Goal: Feedback & Contribution: Leave review/rating

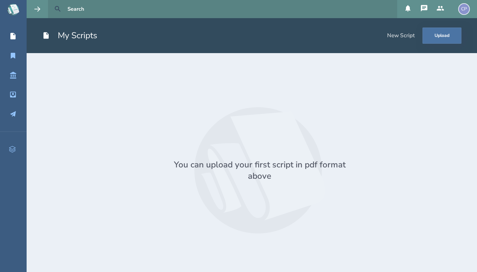
click at [58, 12] on icon at bounding box center [58, 9] width 8 height 8
click at [13, 54] on icon at bounding box center [13, 56] width 5 height 6
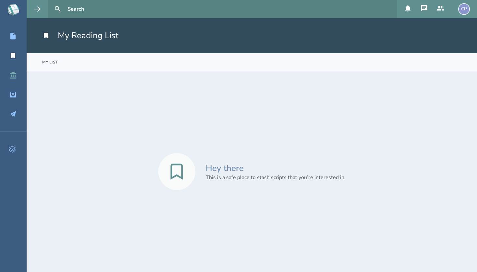
click at [12, 81] on link "Script Library" at bounding box center [13, 75] width 27 height 14
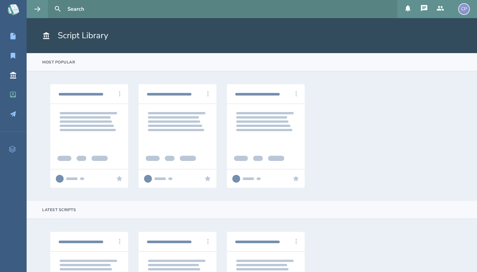
click at [7, 98] on div "Inbox" at bounding box center [19, 95] width 38 height 8
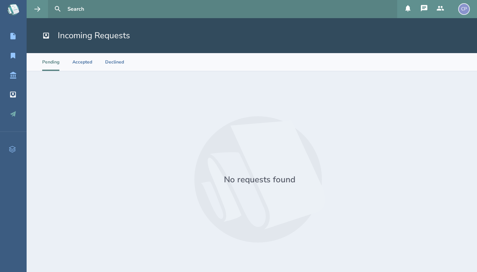
click at [12, 118] on link "Outbox" at bounding box center [13, 114] width 27 height 14
click at [73, 18] on header "Outgoing Requests" at bounding box center [252, 35] width 450 height 35
click at [16, 34] on icon at bounding box center [13, 36] width 8 height 8
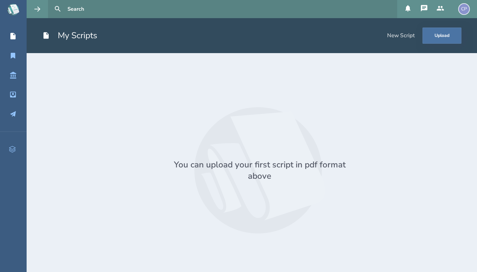
click at [65, 6] on input "text" at bounding box center [229, 9] width 329 height 18
click at [60, 7] on icon at bounding box center [58, 9] width 8 height 8
click at [60, 6] on icon at bounding box center [58, 9] width 8 height 8
click at [75, 6] on input "text" at bounding box center [229, 9] width 329 height 18
type input "[PERSON_NAME]"
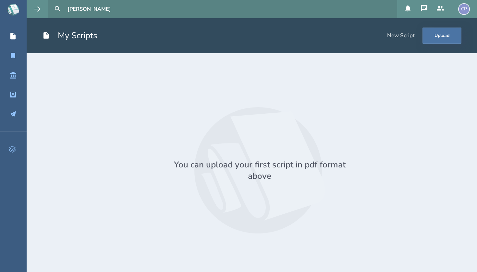
click at [58, 9] on button at bounding box center [58, 9] width 14 height 14
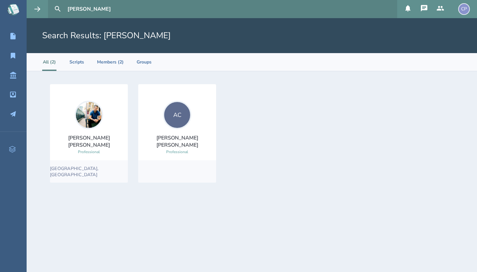
click at [85, 127] on img at bounding box center [89, 115] width 29 height 29
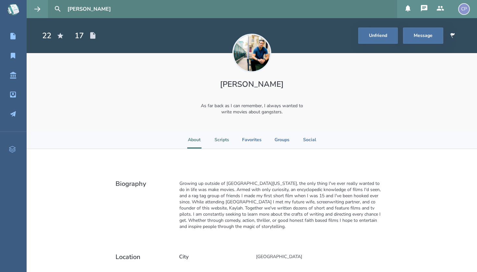
click at [222, 143] on li "Scripts" at bounding box center [221, 140] width 15 height 18
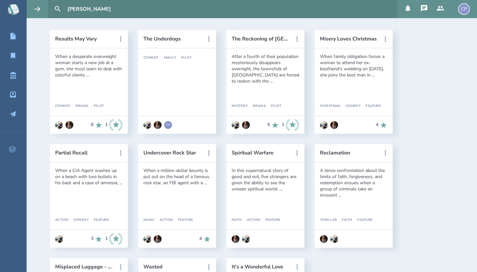
scroll to position [133, 0]
click at [118, 38] on icon at bounding box center [121, 39] width 8 height 8
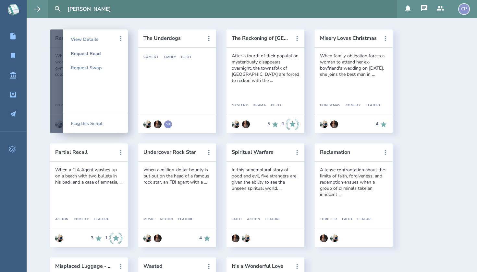
click at [91, 51] on div "Request Read" at bounding box center [95, 53] width 49 height 14
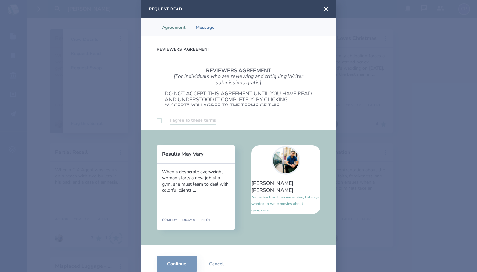
click at [157, 120] on label at bounding box center [159, 120] width 5 height 5
click at [161, 121] on label at bounding box center [159, 120] width 5 height 5
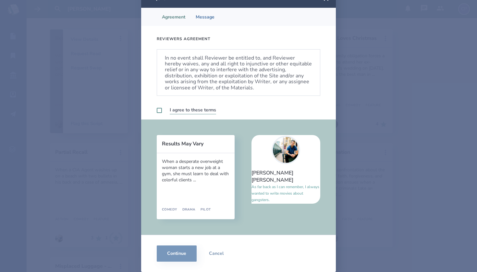
scroll to position [10, 0]
click at [160, 109] on label at bounding box center [159, 110] width 5 height 5
checkbox input "true"
click at [169, 255] on button "Continue" at bounding box center [177, 254] width 40 height 16
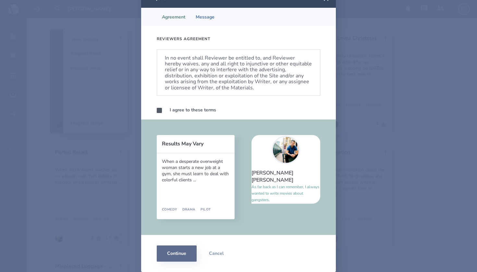
scroll to position [0, 0]
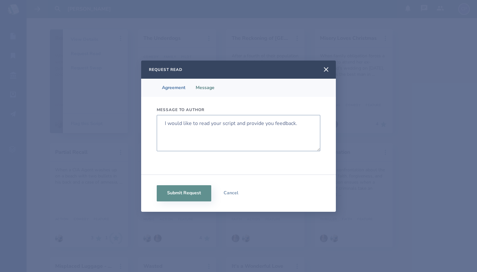
click at [214, 129] on textarea "I would like to read your script and provide you feedback." at bounding box center [238, 133] width 163 height 36
click at [293, 122] on textarea "I would like to read your script and provide you feedback." at bounding box center [238, 133] width 163 height 36
click at [301, 122] on textarea "I would like to read your script and provide you feedback." at bounding box center [238, 133] width 163 height 36
drag, startPoint x: 302, startPoint y: 126, endPoint x: 159, endPoint y: 124, distance: 143.0
click at [159, 124] on textarea "I would like to read your script and provide you feedback." at bounding box center [238, 133] width 163 height 36
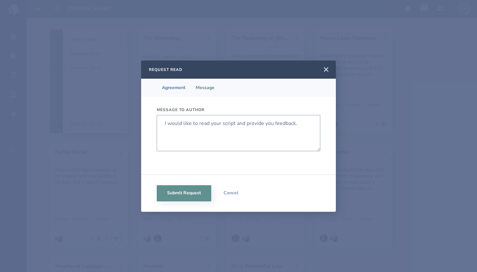
type textarea "\"
type textarea "Hey! Ready to read your script and write my feedback!"
click at [173, 202] on div "Submit Request Cancel" at bounding box center [238, 193] width 195 height 37
click at [173, 195] on button "Submit Request" at bounding box center [184, 194] width 54 height 16
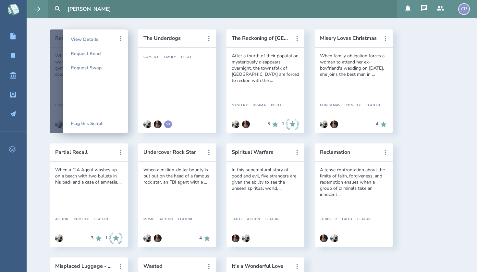
click at [59, 56] on div at bounding box center [89, 82] width 78 height 104
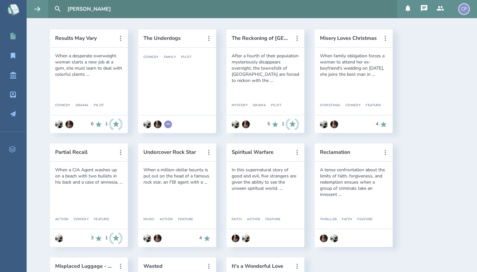
click at [14, 35] on icon at bounding box center [13, 36] width 8 height 8
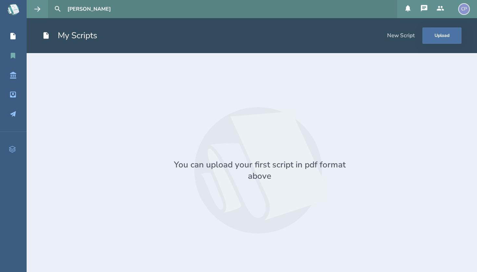
click at [10, 53] on icon at bounding box center [13, 56] width 8 height 8
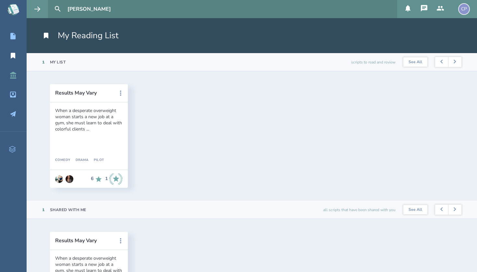
click at [15, 80] on link "Script Library" at bounding box center [13, 75] width 27 height 14
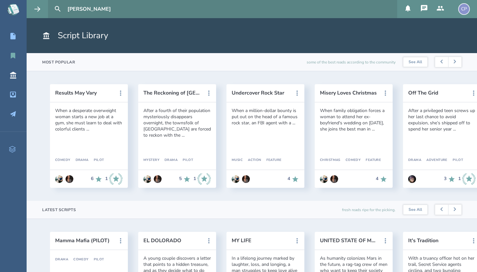
click at [16, 56] on icon at bounding box center [13, 56] width 8 height 8
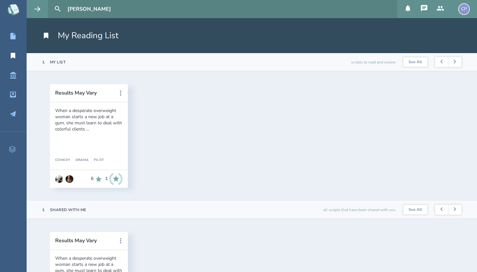
click at [86, 117] on div "When a desperate overweight woman starts a new job at a gym, she must learn to …" at bounding box center [88, 120] width 67 height 25
click at [66, 92] on button "Results May Vary" at bounding box center [84, 93] width 58 height 6
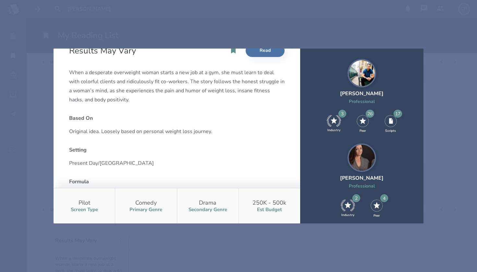
scroll to position [21, 0]
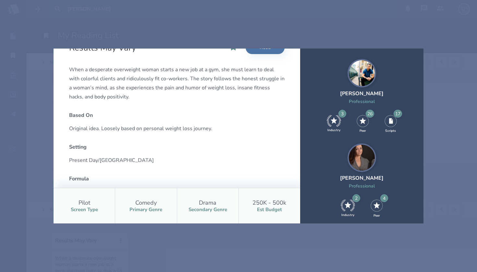
click at [435, 114] on div "Results May Vary Read When a desperate overweight woman starts a new job at a g…" at bounding box center [238, 136] width 477 height 272
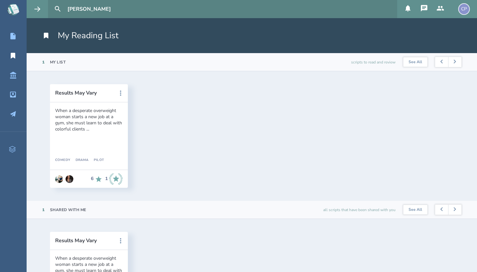
click at [461, 10] on div "CP" at bounding box center [464, 9] width 12 height 12
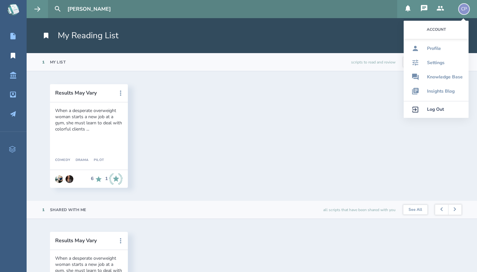
click at [441, 31] on div "Account" at bounding box center [435, 30] width 65 height 18
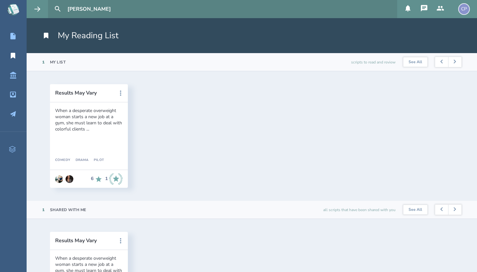
click at [468, 10] on div "CP" at bounding box center [464, 9] width 12 height 12
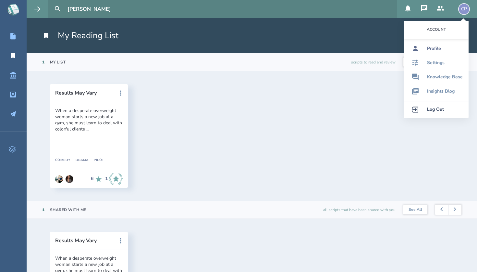
click at [437, 48] on div "Profile" at bounding box center [434, 48] width 14 height 5
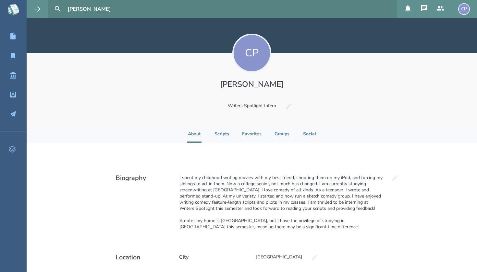
click at [253, 130] on li "Favorites" at bounding box center [251, 134] width 19 height 18
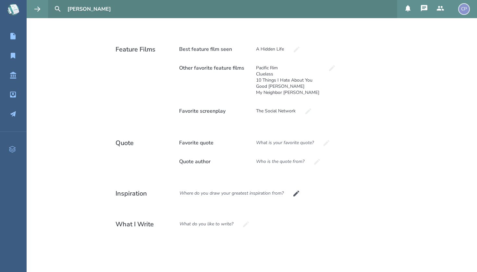
scroll to position [129, 0]
click at [295, 195] on icon at bounding box center [296, 194] width 6 height 6
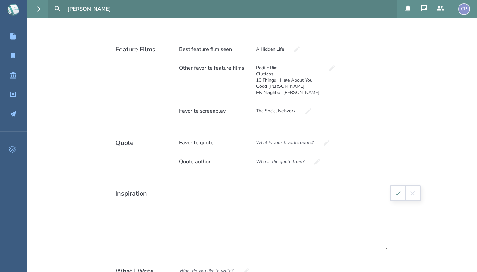
click at [285, 203] on textarea at bounding box center [281, 217] width 214 height 65
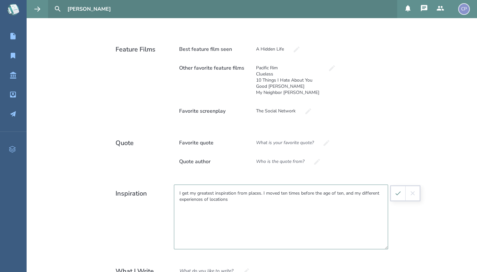
click at [210, 198] on textarea "I get my greatest inspiration from places. I moved ten times before the age of …" at bounding box center [281, 217] width 214 height 65
click at [253, 197] on textarea "I get my greatest inspiration from places. I moved ten times before the age of …" at bounding box center [281, 217] width 214 height 65
drag, startPoint x: 225, startPoint y: 199, endPoint x: 211, endPoint y: 199, distance: 14.3
click at [211, 199] on textarea "I get my greatest inspiration from places. I moved ten times before the age of …" at bounding box center [281, 217] width 214 height 65
click at [239, 207] on textarea "I get my greatest inspiration from places. I moved ten times before the age of …" at bounding box center [281, 217] width 214 height 65
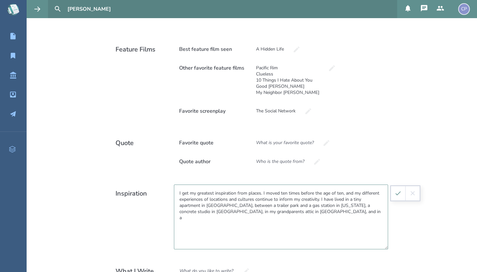
drag, startPoint x: 200, startPoint y: 206, endPoint x: 355, endPoint y: 200, distance: 154.8
click at [355, 200] on textarea "I get my greatest inspiration from places. I moved ten times before the age of …" at bounding box center [281, 217] width 214 height 65
click at [290, 212] on textarea "I get my greatest inspiration from places. I moved ten times before the age of …" at bounding box center [281, 217] width 214 height 65
click at [292, 212] on textarea "I get my greatest inspiration from places. I moved ten times before the age of …" at bounding box center [281, 217] width 214 height 65
click at [330, 214] on textarea "I get my greatest inspiration from places. I moved ten times before the age of …" at bounding box center [281, 217] width 214 height 65
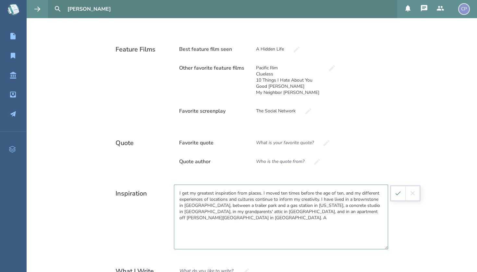
click at [364, 214] on textarea "I get my greatest inspiration from places. I moved ten times before the age of …" at bounding box center [281, 217] width 214 height 65
click at [293, 211] on textarea "I get my greatest inspiration from places. I moved ten times before the age of …" at bounding box center [281, 217] width 214 height 65
click at [365, 205] on textarea "I get my greatest inspiration from places. I moved ten times before the age of …" at bounding box center [281, 217] width 214 height 65
click at [366, 206] on textarea "I get my greatest inspiration from places. I moved ten times before the age of …" at bounding box center [281, 217] width 214 height 65
click at [244, 211] on textarea "I get my greatest inspiration from places. I moved ten times before the age of …" at bounding box center [281, 217] width 214 height 65
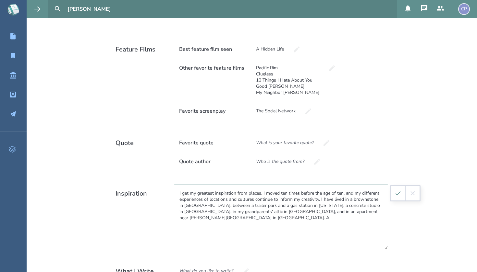
click at [205, 203] on textarea "I get my greatest inspiration from places. I moved ten times before the age of …" at bounding box center [281, 217] width 214 height 65
click at [209, 205] on textarea "I get my greatest inspiration from places. I moved ten times before the age of …" at bounding box center [281, 217] width 214 height 65
drag, startPoint x: 231, startPoint y: 205, endPoint x: 209, endPoint y: 207, distance: 22.1
click at [209, 207] on textarea "I get my greatest inspiration from places. I moved ten times before the age of …" at bounding box center [281, 217] width 214 height 65
click at [247, 224] on textarea "I get my greatest inspiration from places. I moved ten times before the age of …" at bounding box center [281, 217] width 214 height 65
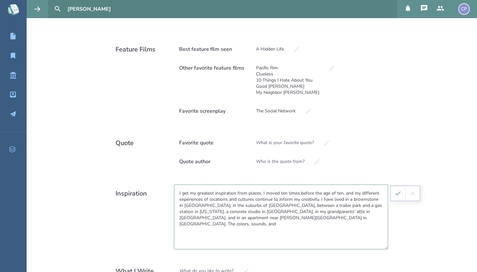
drag, startPoint x: 280, startPoint y: 218, endPoint x: 236, endPoint y: 221, distance: 43.3
click at [236, 221] on textarea "I get my greatest inspiration from places. I moved ten times before the age of …" at bounding box center [281, 217] width 214 height 65
click at [254, 219] on textarea "I get my greatest inspiration from places. I moved ten times before the age of …" at bounding box center [281, 217] width 214 height 65
drag, startPoint x: 316, startPoint y: 218, endPoint x: 265, endPoint y: 220, distance: 51.3
click at [265, 220] on textarea "I get my greatest inspiration from places. I moved ten times before the age of …" at bounding box center [281, 217] width 214 height 65
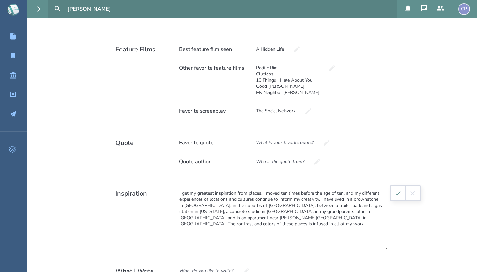
type textarea "I get my greatest inspiration from places. I moved ten times before the age of …"
click at [396, 193] on icon "submit" at bounding box center [397, 193] width 7 height 7
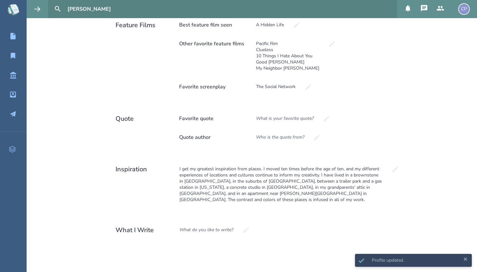
scroll to position [153, 0]
click at [203, 224] on div "What do you like to write?" at bounding box center [206, 231] width 65 height 18
click at [202, 224] on textarea at bounding box center [281, 254] width 214 height 65
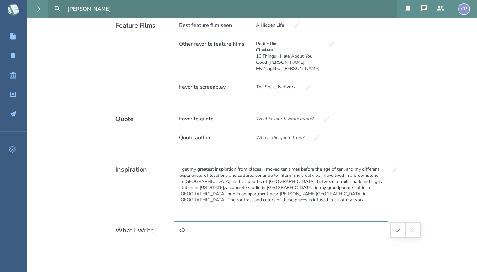
type textarea "c"
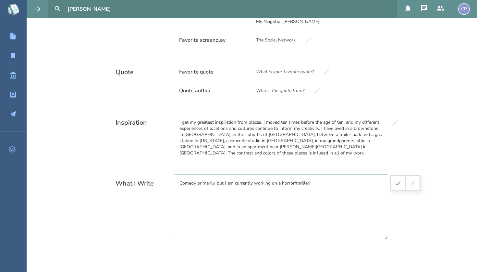
type textarea "Comedy primarily, but I am currently working on a horror/thriller!"
click at [401, 182] on button "submit" at bounding box center [398, 183] width 14 height 14
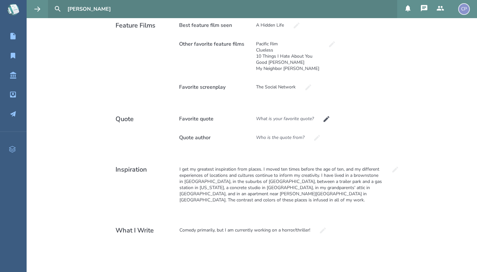
click at [275, 120] on div "What is your favorite quote?" at bounding box center [284, 119] width 69 height 18
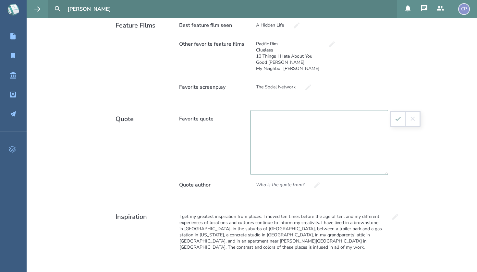
click at [289, 114] on textarea at bounding box center [319, 142] width 138 height 65
paste textarea "“Don’t try to guess what it is people want and give it to them. Don’t ask for a…"
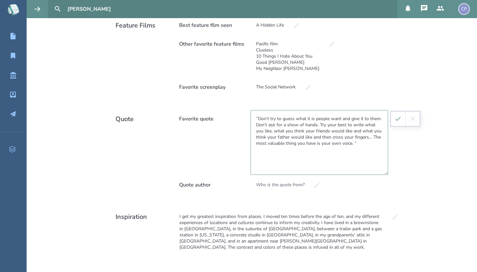
type textarea "“Don’t try to guess what it is people want and give it to them. Don’t ask for a…"
click at [399, 120] on icon "submit" at bounding box center [397, 118] width 7 height 7
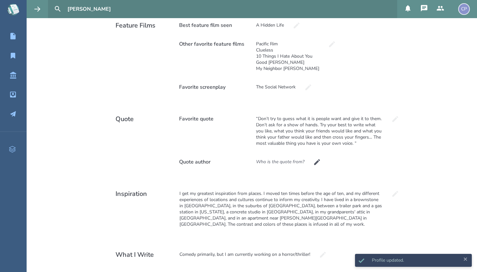
click at [290, 166] on div "Who is the quote from?" at bounding box center [279, 162] width 59 height 18
click at [290, 163] on input at bounding box center [292, 162] width 84 height 18
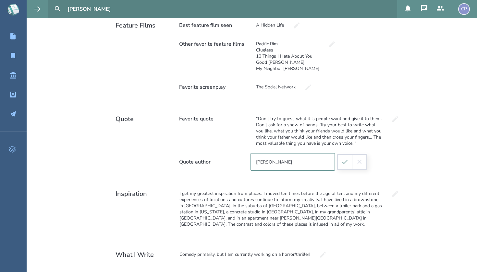
type input "[PERSON_NAME]"
click at [348, 167] on button "submit" at bounding box center [345, 162] width 14 height 14
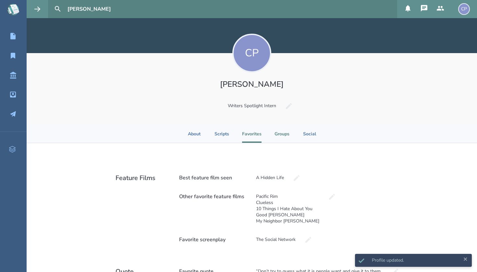
scroll to position [0, 0]
click at [286, 134] on li "Groups" at bounding box center [281, 134] width 15 height 18
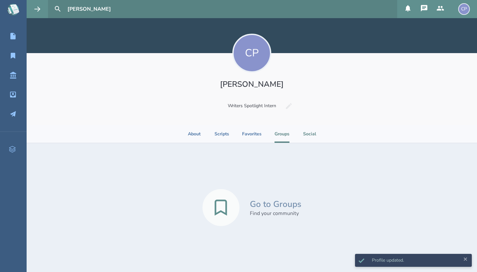
click at [310, 129] on li "Social" at bounding box center [309, 134] width 14 height 18
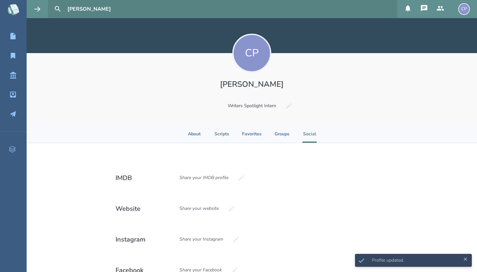
click at [216, 133] on li "Scripts" at bounding box center [221, 134] width 15 height 18
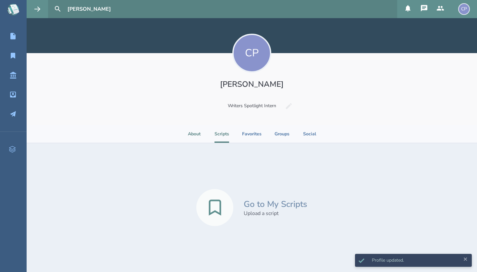
click at [192, 133] on li "About" at bounding box center [194, 134] width 14 height 18
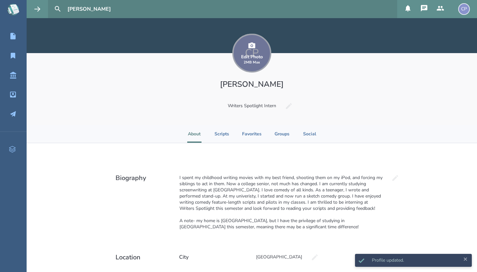
click at [251, 41] on div "Edit Photo 2MB Max" at bounding box center [251, 53] width 39 height 39
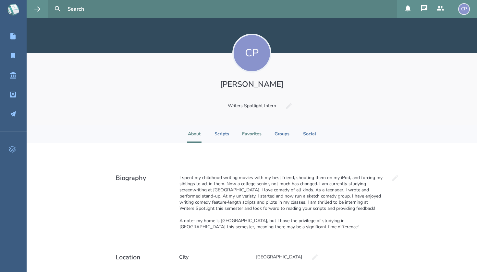
click at [253, 133] on li "Favorites" at bounding box center [251, 134] width 19 height 18
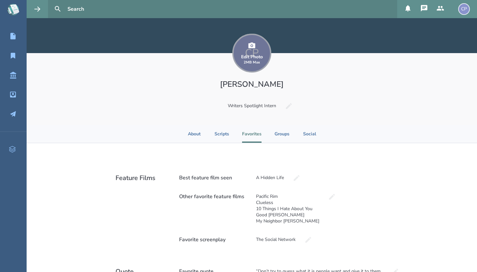
click at [248, 63] on small "2MB Max" at bounding box center [252, 62] width 16 height 5
click at [250, 45] on icon at bounding box center [251, 45] width 7 height 6
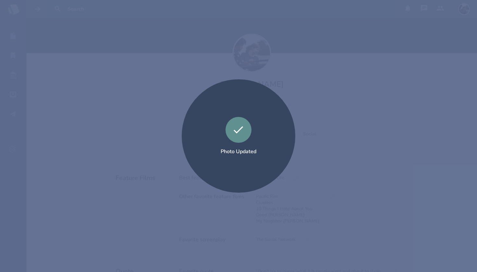
click at [242, 125] on icon at bounding box center [238, 130] width 13 height 13
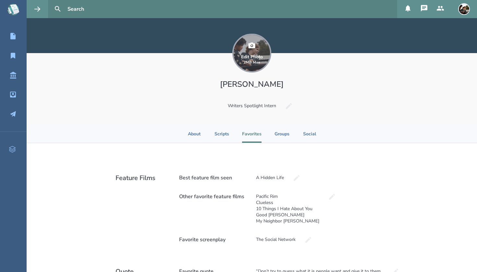
click at [261, 55] on div "Edit Photo 2MB Max" at bounding box center [252, 59] width 22 height 10
click at [252, 48] on icon at bounding box center [251, 45] width 7 height 6
click at [248, 51] on div "Edit Photo 2MB Max" at bounding box center [251, 53] width 39 height 39
click at [252, 57] on div "Edit Photo 2MB Max" at bounding box center [252, 59] width 22 height 10
click at [326, 62] on div "Edit Photo 2MB Max Colette Parsons Writers Spotlight Intern" at bounding box center [252, 89] width 450 height 72
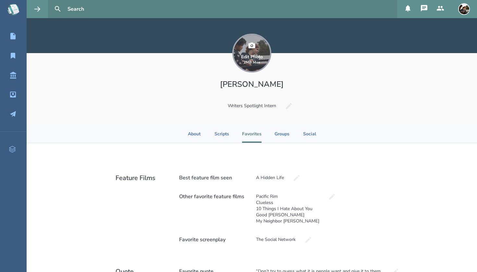
click at [251, 45] on icon at bounding box center [252, 46] width 8 height 8
click at [251, 46] on icon at bounding box center [252, 46] width 8 height 8
click at [249, 56] on div "Edit Photo 2MB Max" at bounding box center [252, 59] width 22 height 10
click at [253, 49] on icon at bounding box center [252, 46] width 8 height 8
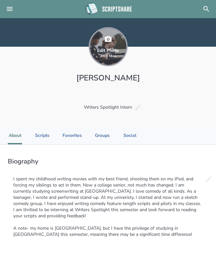
click at [111, 39] on icon at bounding box center [108, 39] width 7 height 6
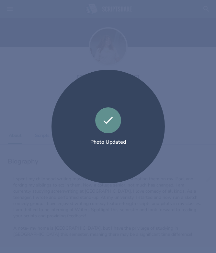
click at [88, 100] on div "Photo Updated" at bounding box center [109, 127] width 114 height 114
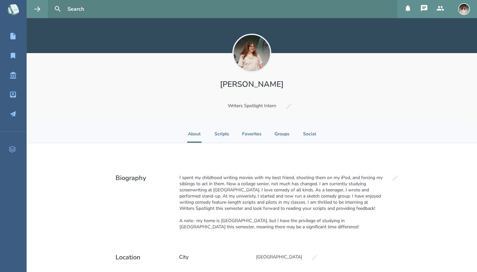
click at [320, 60] on div "Edit Photo 2MB Max Colette Parsons Writers Spotlight Intern" at bounding box center [252, 89] width 450 height 72
click at [250, 134] on li "Favorites" at bounding box center [251, 134] width 19 height 18
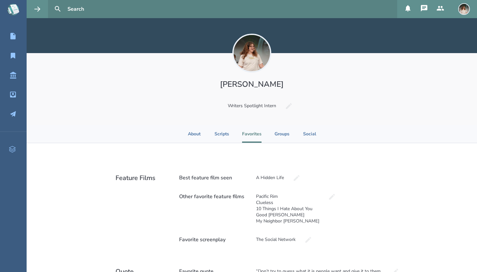
click at [15, 17] on icon at bounding box center [13, 10] width 18 height 18
click at [256, 50] on div "Edit Photo 2MB Max" at bounding box center [251, 53] width 39 height 39
click at [16, 3] on icon at bounding box center [13, 10] width 18 height 18
click at [67, 6] on input "text" at bounding box center [229, 9] width 329 height 18
click at [11, 54] on icon at bounding box center [13, 56] width 5 height 6
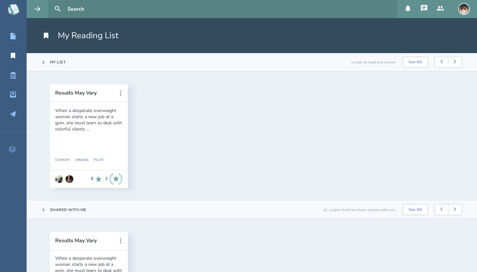
click at [81, 109] on div "When a desperate overweight woman starts a new job at a gym, she must learn to …" at bounding box center [88, 120] width 67 height 25
click at [81, 90] on button "Results May Vary" at bounding box center [84, 93] width 58 height 6
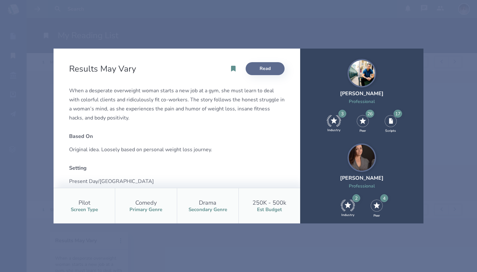
click at [260, 68] on link "Read" at bounding box center [264, 68] width 39 height 13
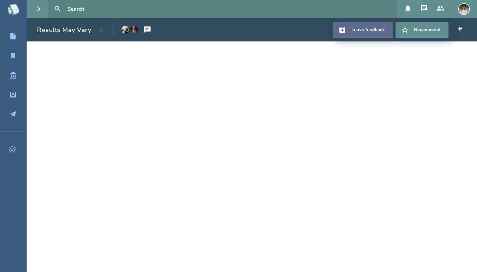
click at [379, 22] on link "Leave feedback" at bounding box center [363, 30] width 60 height 16
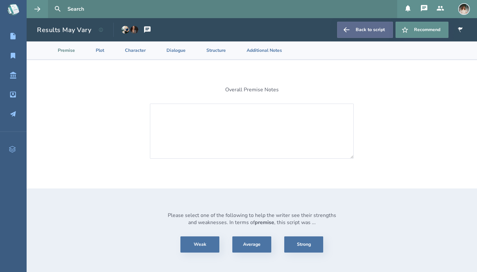
click at [373, 30] on link "Back to script" at bounding box center [365, 30] width 56 height 16
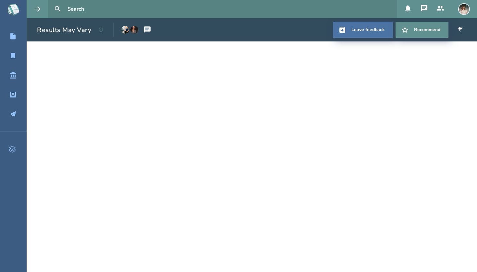
click at [150, 31] on icon at bounding box center [147, 30] width 6 height 6
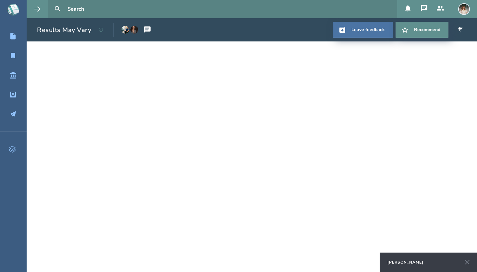
click at [149, 30] on icon at bounding box center [147, 30] width 6 height 6
click at [468, 262] on icon at bounding box center [467, 263] width 8 height 8
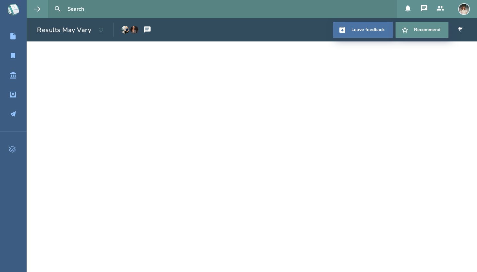
click at [149, 30] on icon at bounding box center [147, 30] width 6 height 6
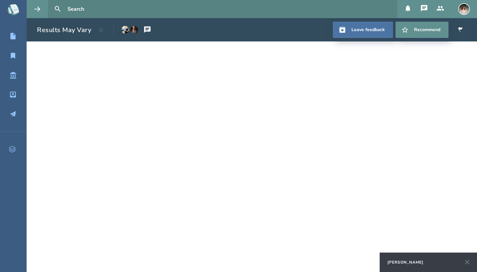
click at [152, 28] on button at bounding box center [147, 30] width 18 height 16
click at [467, 264] on icon at bounding box center [467, 263] width 8 height 8
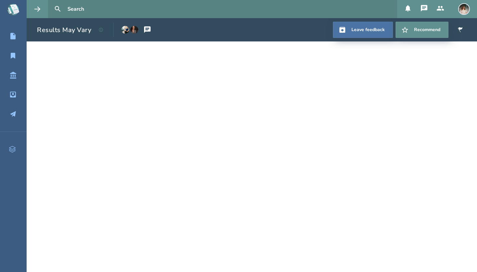
click at [425, 8] on icon at bounding box center [424, 8] width 6 height 6
click at [269, 18] on input "text" at bounding box center [229, 9] width 329 height 18
click at [362, 30] on link "Leave feedback" at bounding box center [363, 30] width 60 height 16
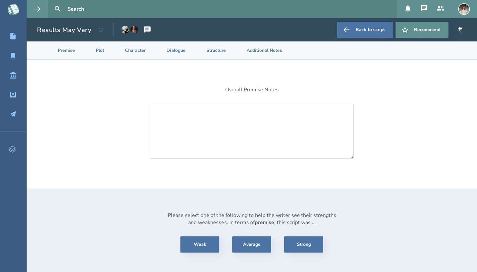
click at [251, 49] on li "Additional Notes" at bounding box center [259, 51] width 56 height 18
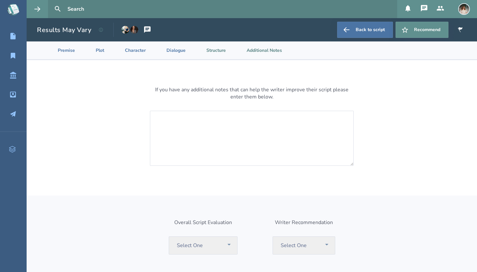
click at [228, 48] on li "Structure" at bounding box center [211, 51] width 40 height 18
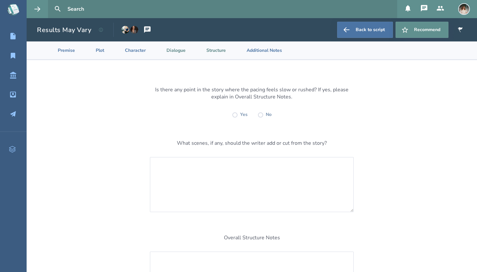
click at [189, 48] on li "Dialogue" at bounding box center [171, 51] width 40 height 18
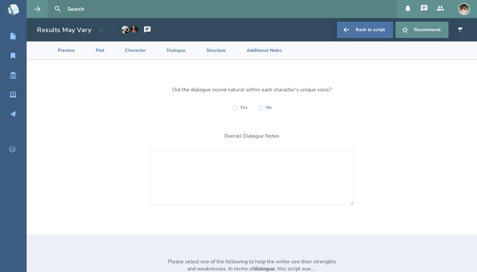
click at [175, 48] on li "Dialogue" at bounding box center [171, 51] width 40 height 18
click at [145, 50] on li "Character" at bounding box center [130, 51] width 42 height 18
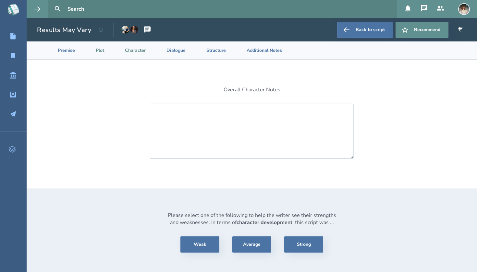
click at [105, 49] on li "Plot" at bounding box center [94, 51] width 29 height 18
click at [40, 46] on section "Premise Plot Character Dialogue Structure Additional Notes" at bounding box center [252, 51] width 450 height 18
click at [366, 31] on link "Back to script" at bounding box center [365, 30] width 56 height 16
